Goal: Task Accomplishment & Management: Manage account settings

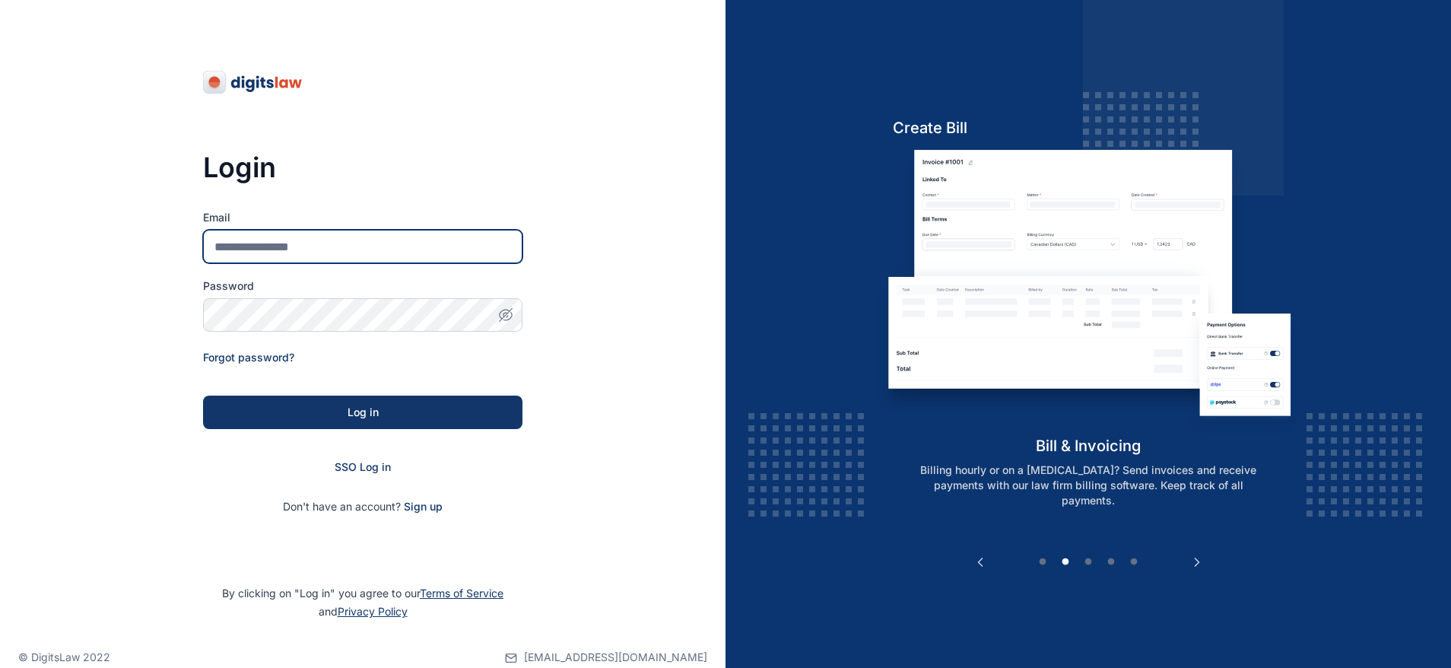
click at [317, 247] on input "Email" at bounding box center [362, 246] width 319 height 33
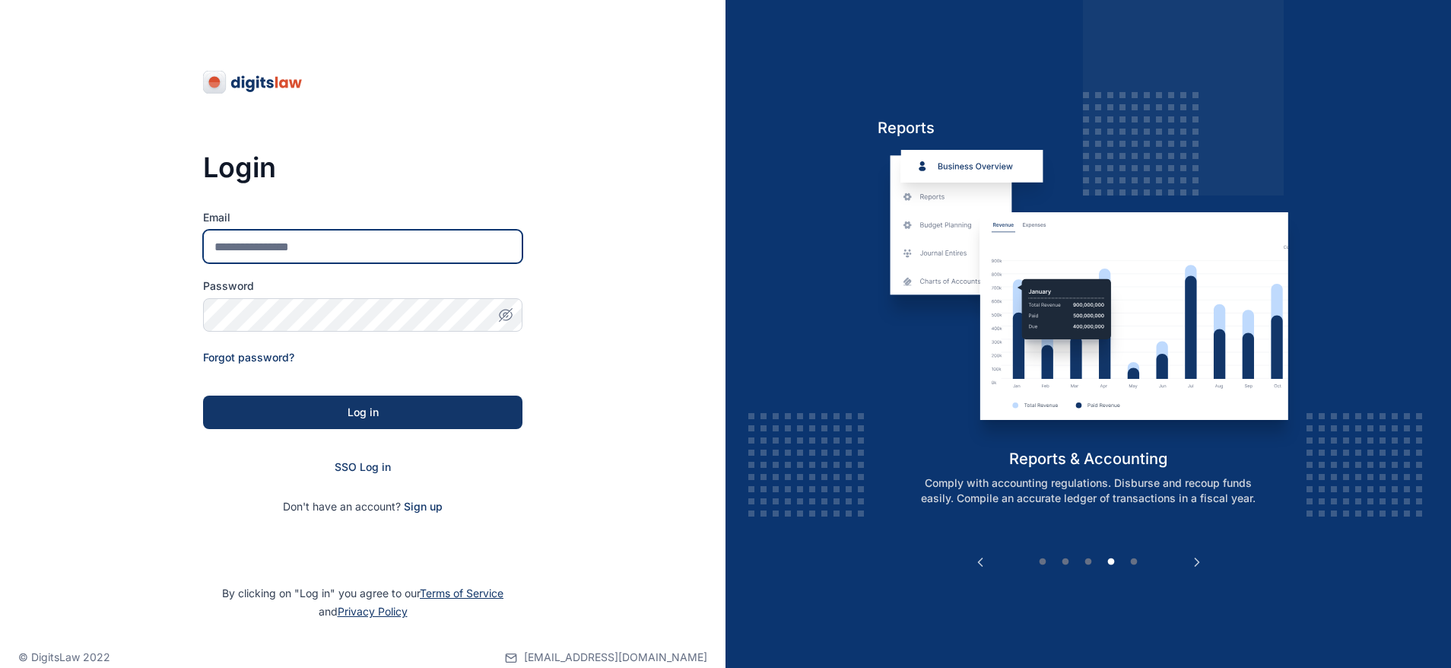
click at [357, 252] on input "Email" at bounding box center [362, 246] width 319 height 33
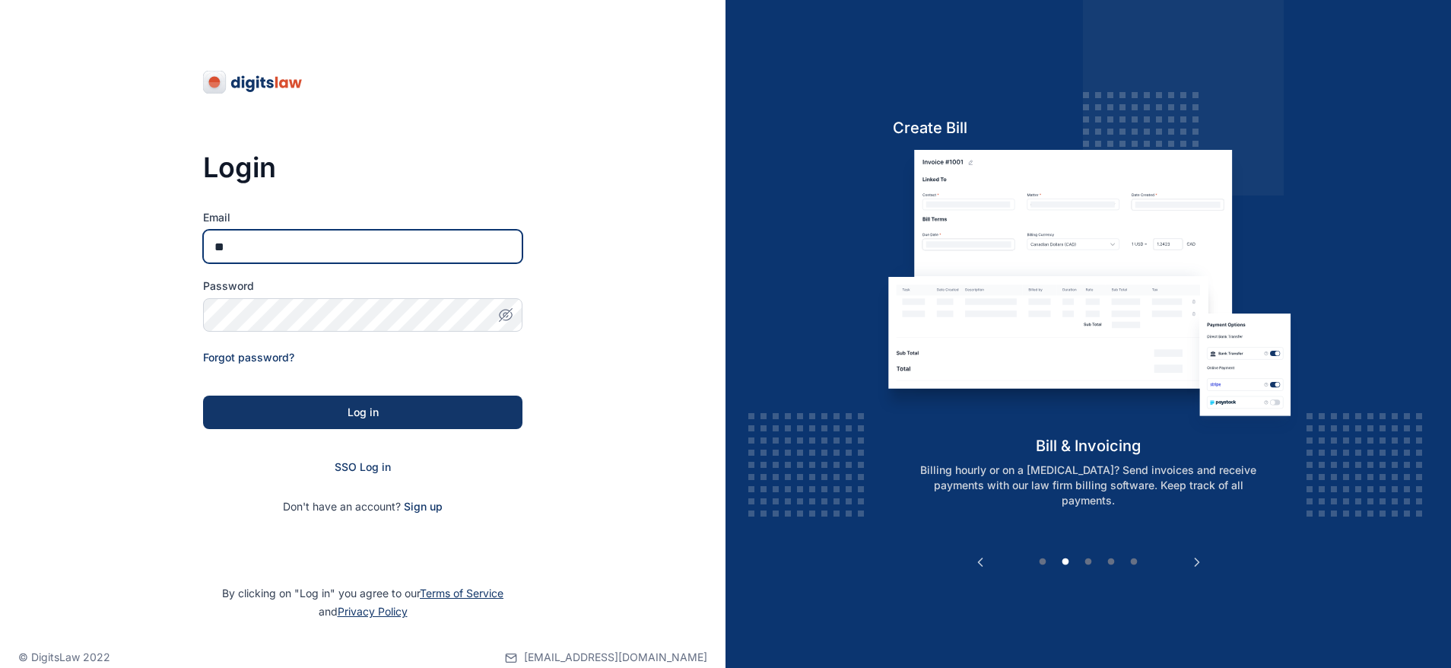
type input "**********"
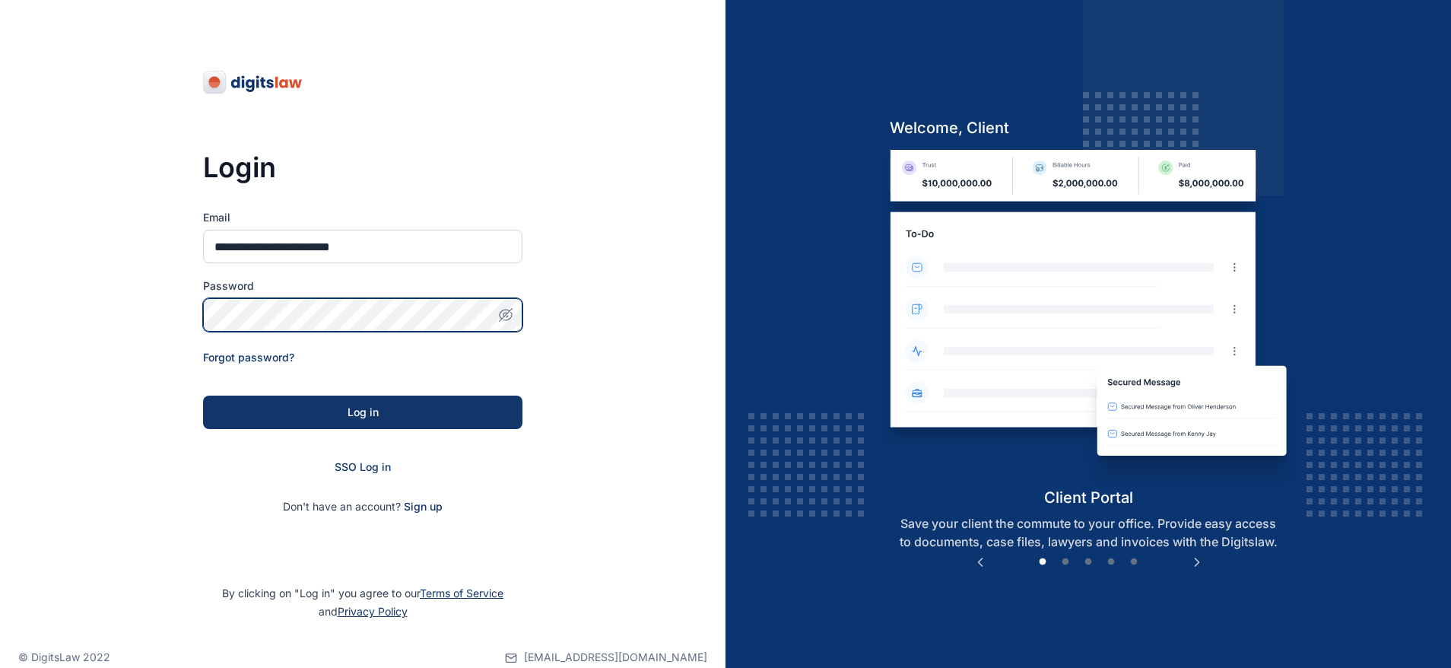
click at [203, 395] on button "Log in" at bounding box center [362, 411] width 319 height 33
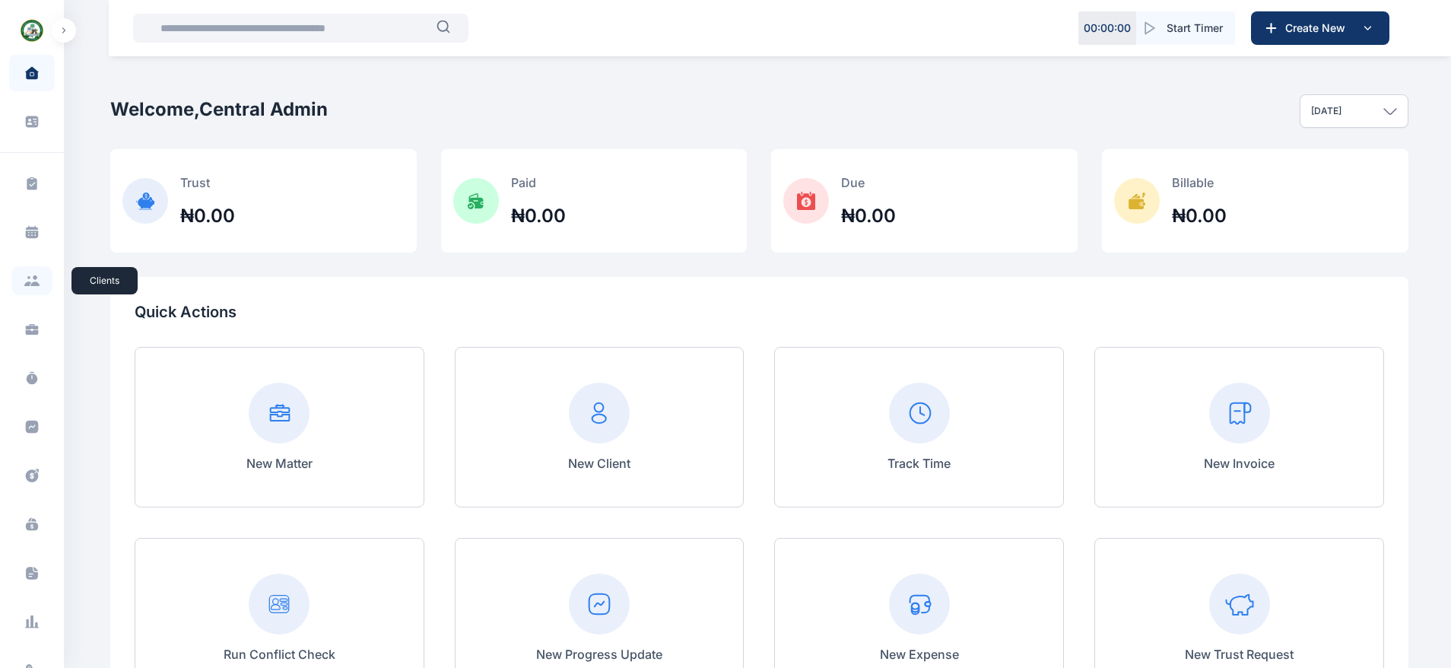
click at [27, 283] on icon at bounding box center [27, 283] width 7 height 5
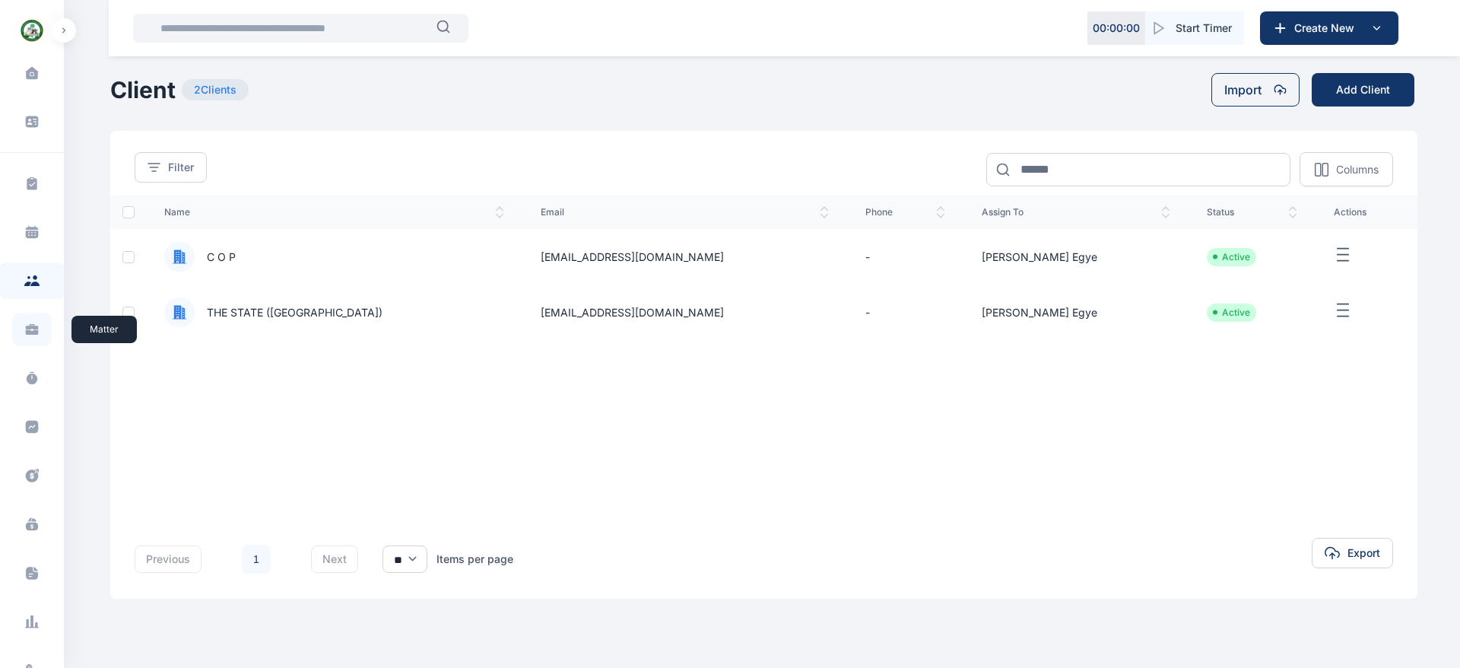
click at [24, 322] on icon at bounding box center [31, 329] width 15 height 15
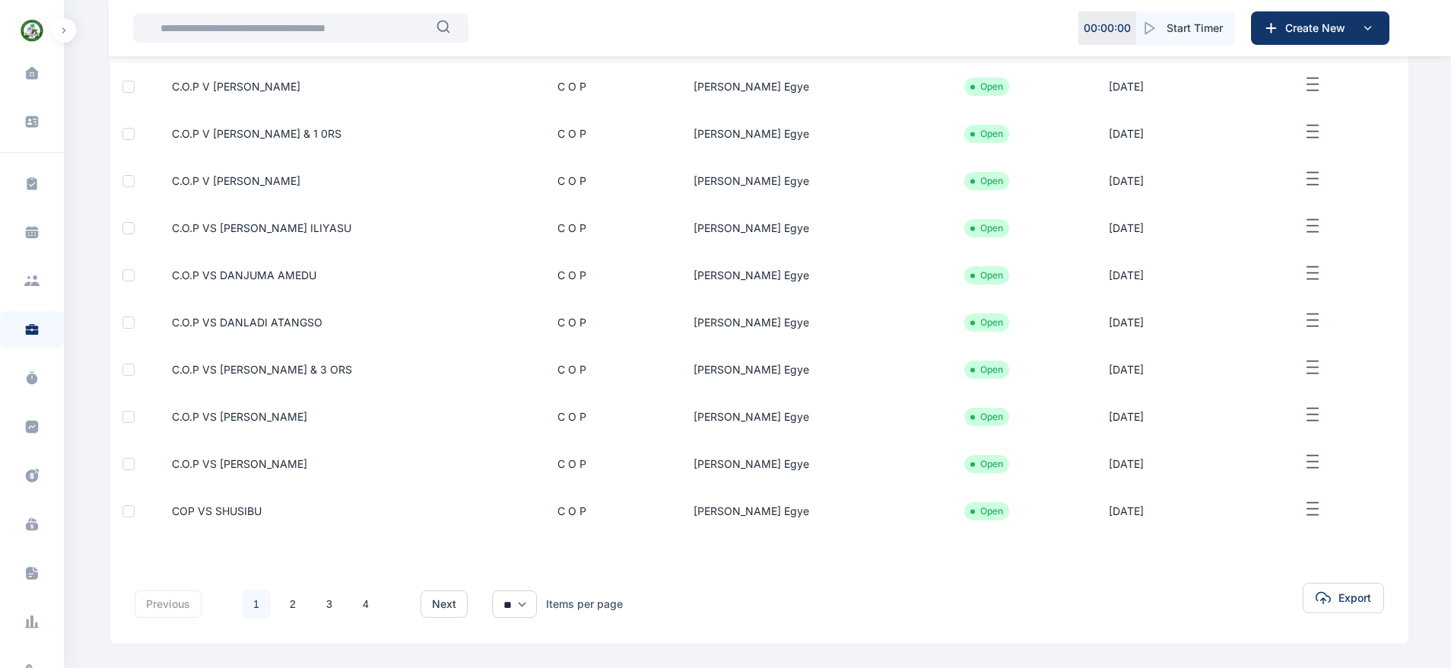
scroll to position [160, 0]
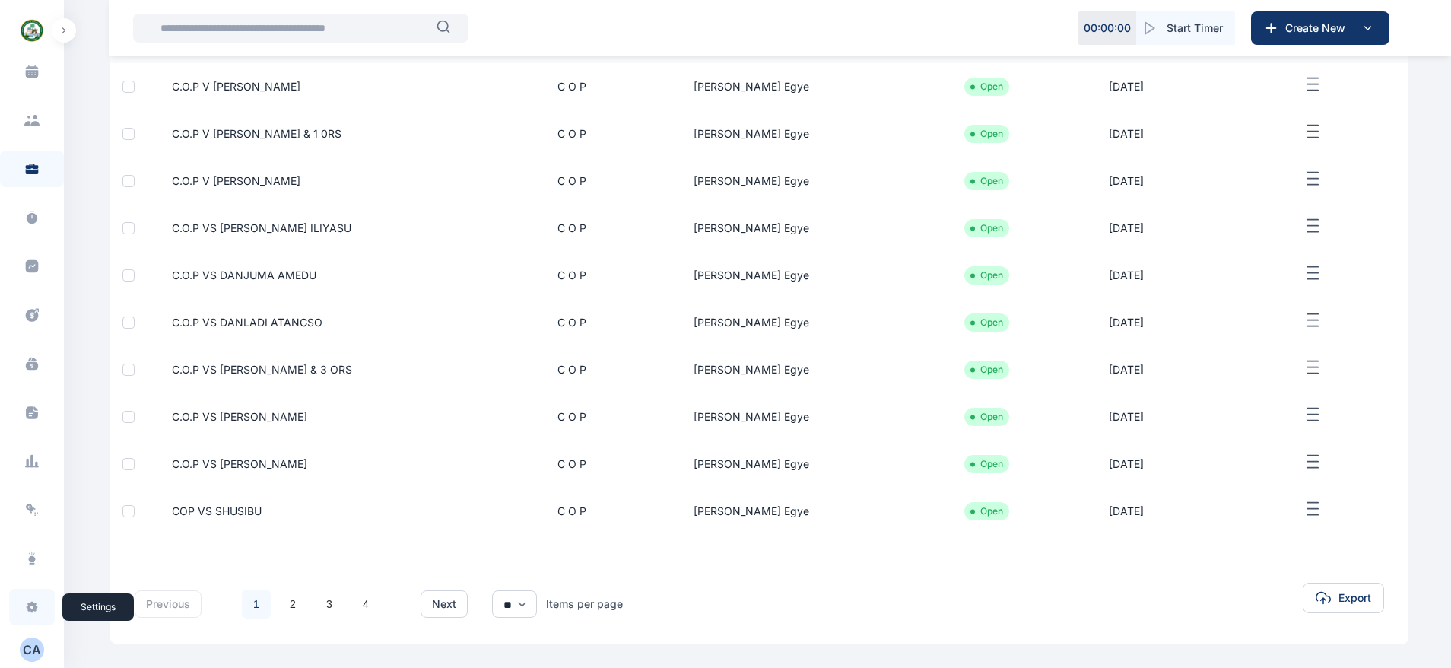
click at [32, 605] on icon at bounding box center [32, 607] width 11 height 11
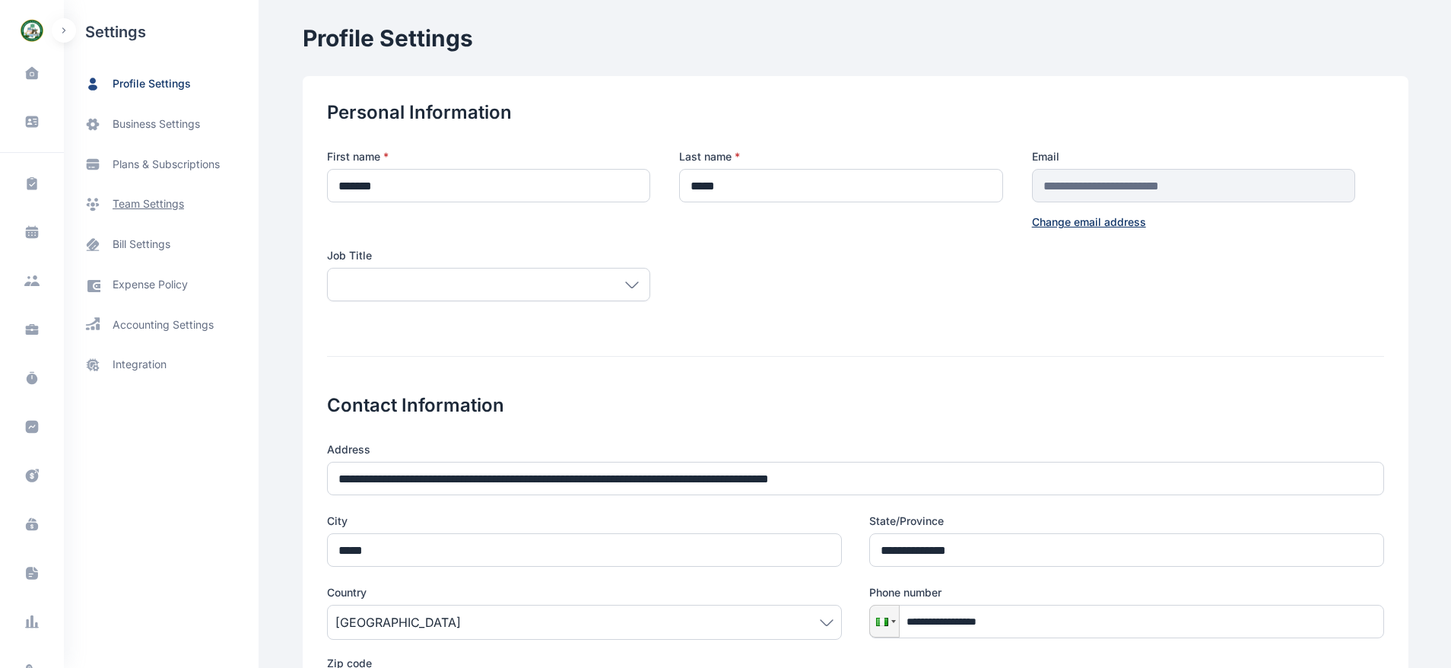
click at [178, 204] on span "team settings" at bounding box center [148, 204] width 71 height 16
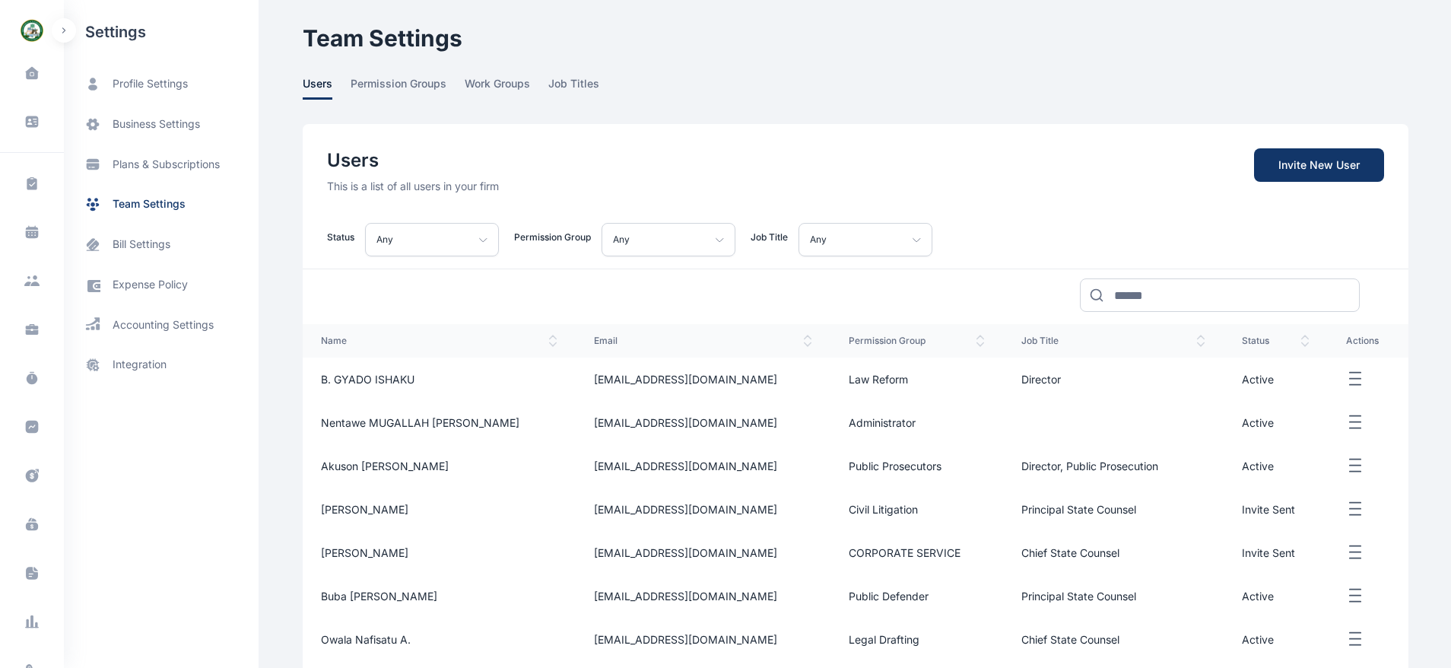
scroll to position [290, 0]
